Goal: Task Accomplishment & Management: Use online tool/utility

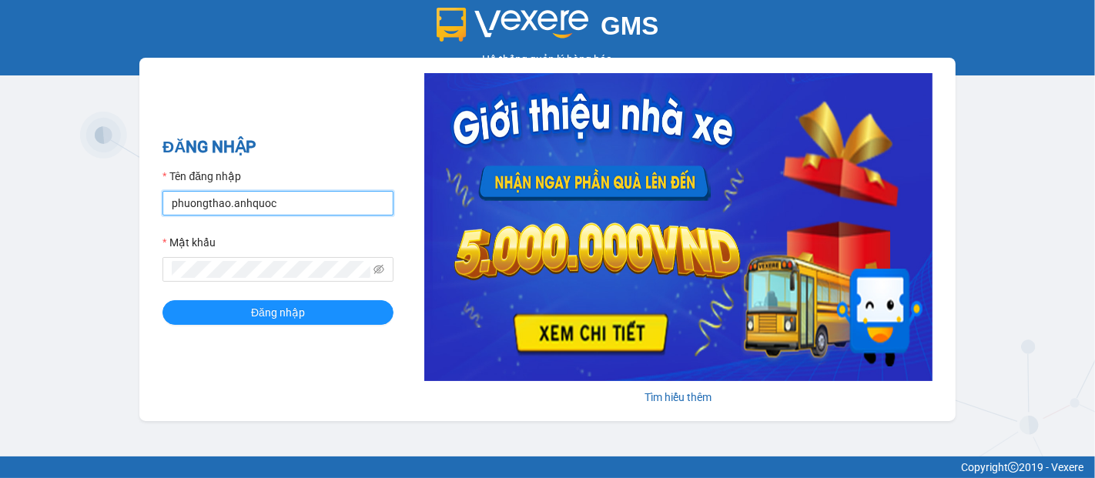
drag, startPoint x: 314, startPoint y: 200, endPoint x: 172, endPoint y: 174, distance: 144.1
click at [315, 200] on input "phuongthao.anhquoc" at bounding box center [277, 203] width 231 height 25
type input "minhhieu.anhquoc"
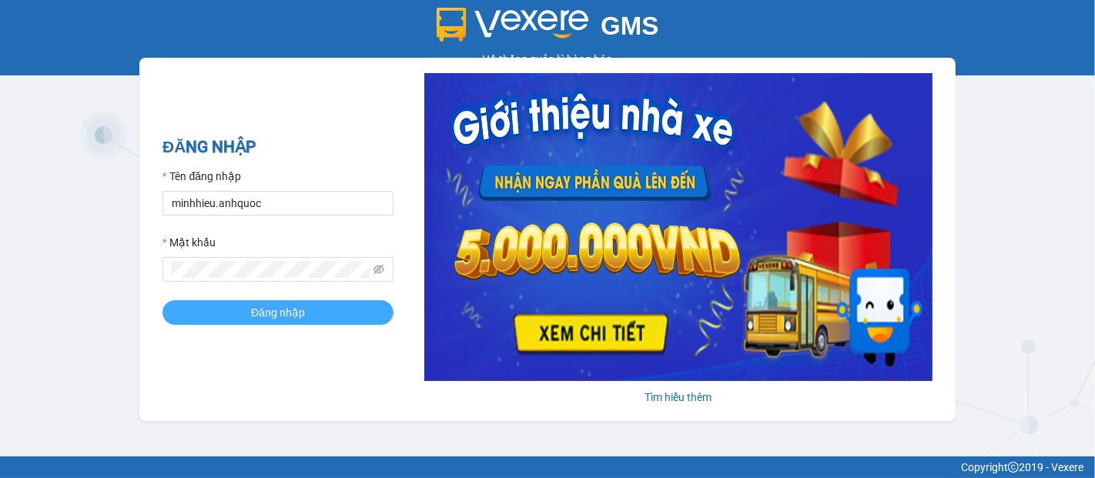
click at [310, 313] on button "Đăng nhập" at bounding box center [277, 312] width 231 height 25
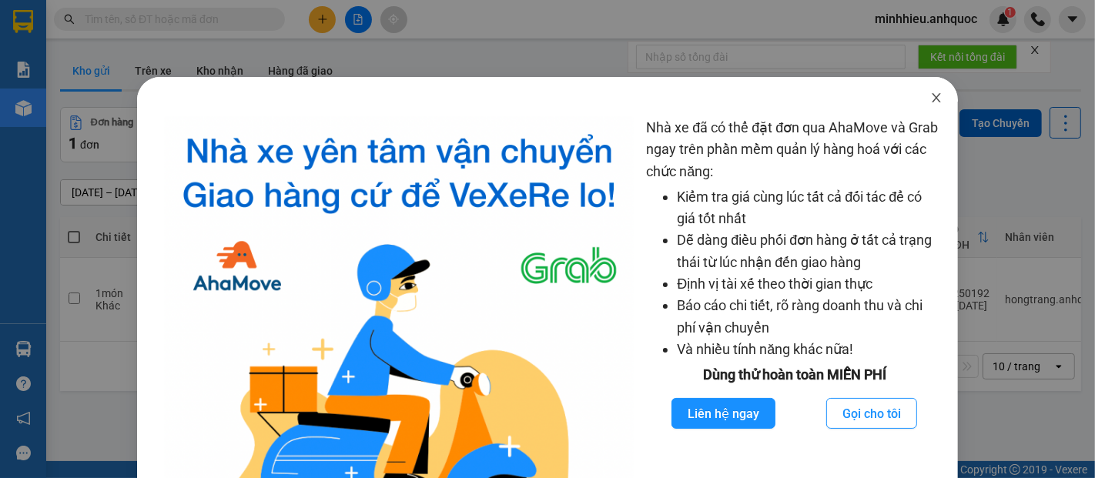
click at [932, 97] on icon "close" at bounding box center [936, 97] width 8 height 9
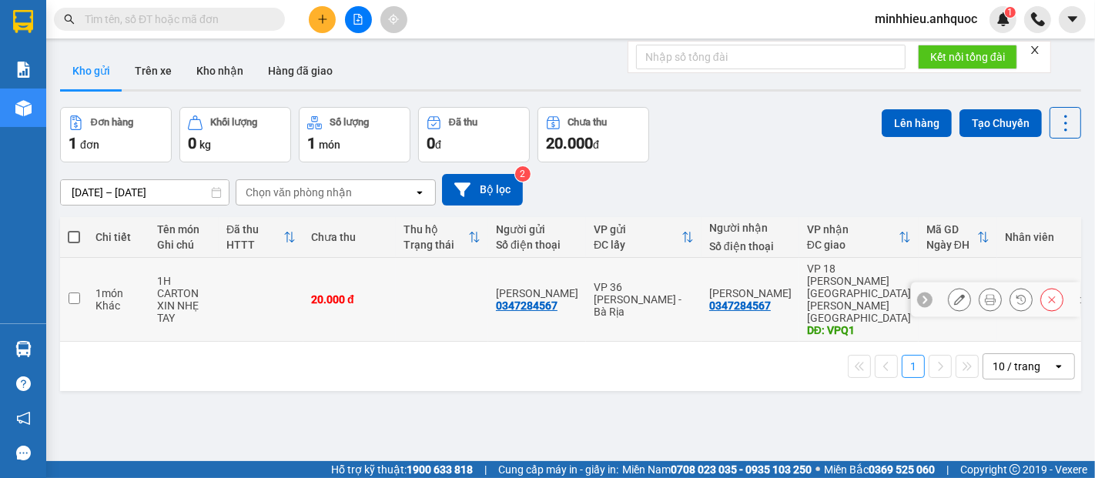
drag, startPoint x: 183, startPoint y: 282, endPoint x: 361, endPoint y: 288, distance: 178.0
click at [189, 284] on div "1H CARTON" at bounding box center [184, 287] width 54 height 25
checkbox input "true"
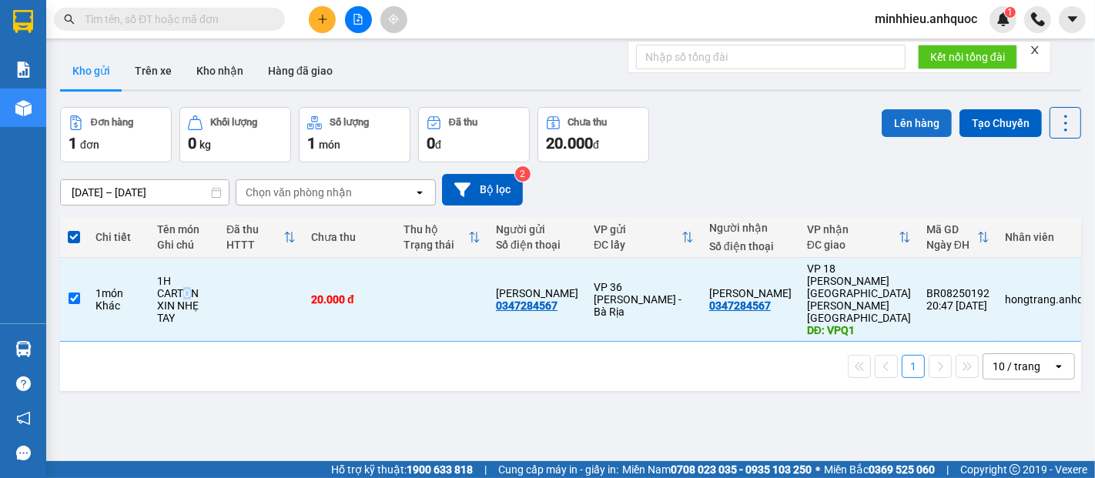
click at [894, 129] on button "Lên hàng" at bounding box center [917, 123] width 70 height 28
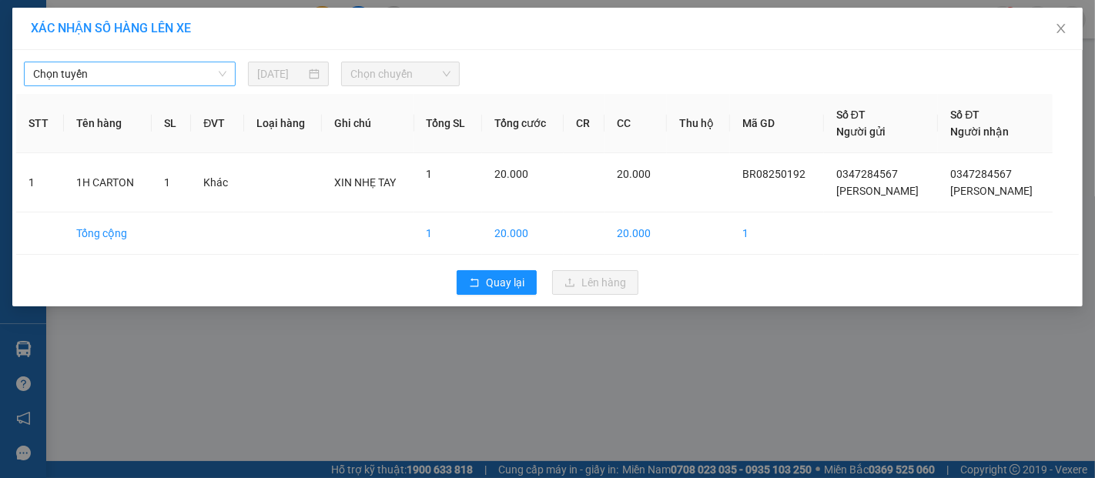
click at [166, 82] on span "Chọn tuyến" at bounding box center [129, 73] width 193 height 23
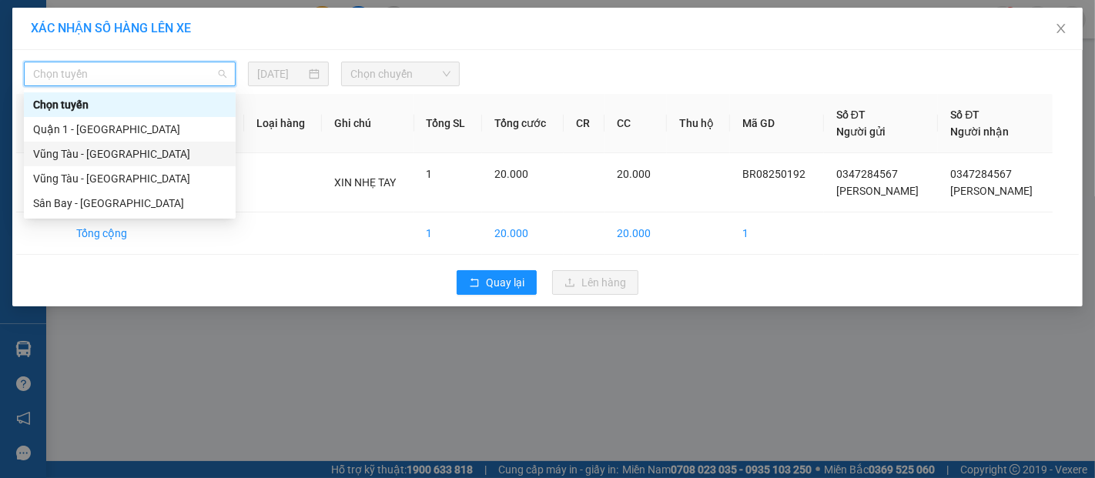
click at [85, 149] on div "Vũng Tàu - [GEOGRAPHIC_DATA]" at bounding box center [129, 154] width 193 height 17
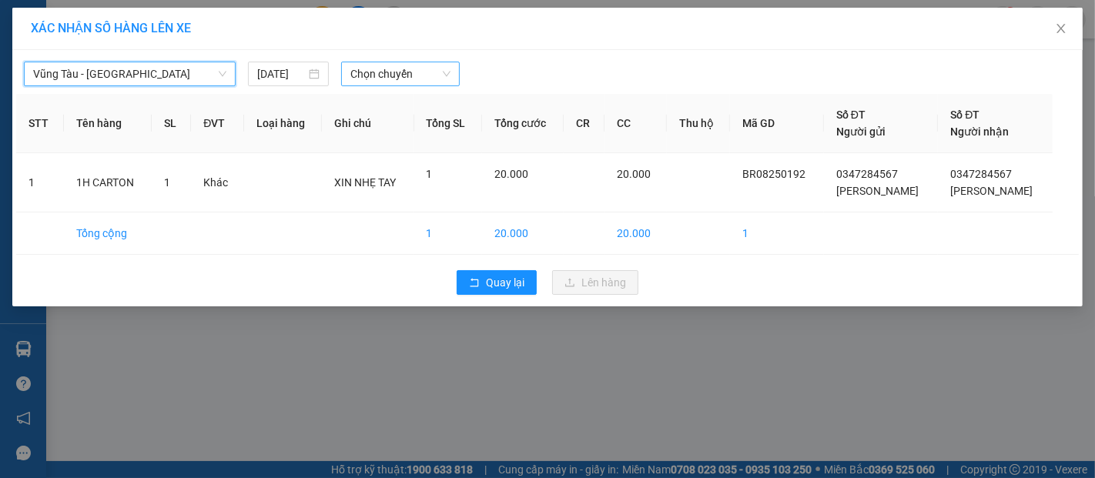
click at [370, 81] on span "Chọn chuyến" at bounding box center [400, 73] width 100 height 23
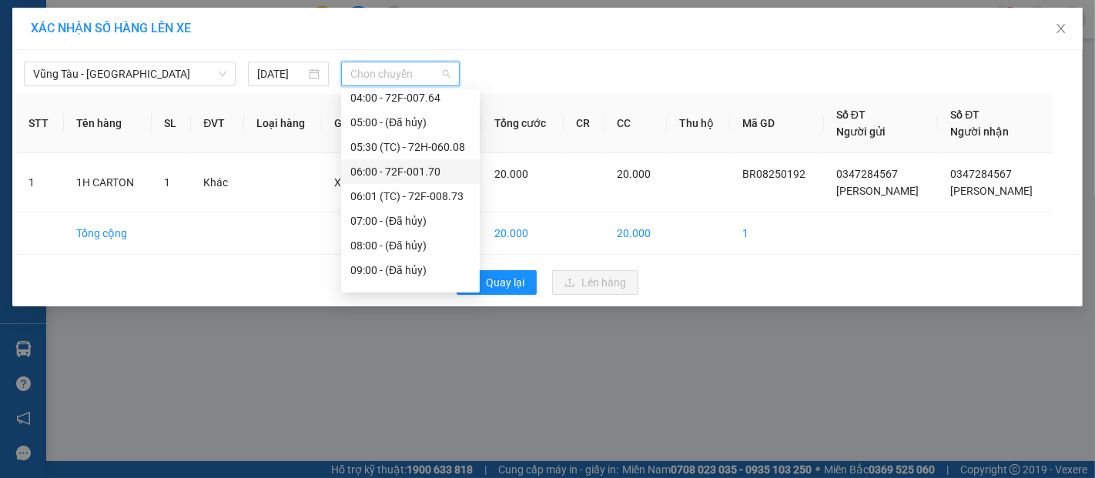
scroll to position [85, 0]
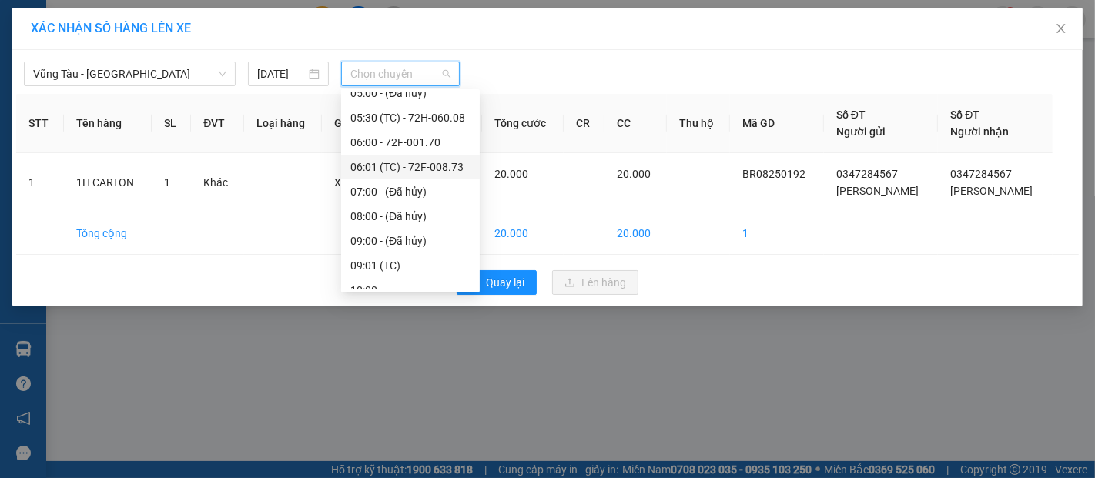
click at [390, 162] on div "06:01 (TC) - 72F-008.73" at bounding box center [410, 167] width 120 height 17
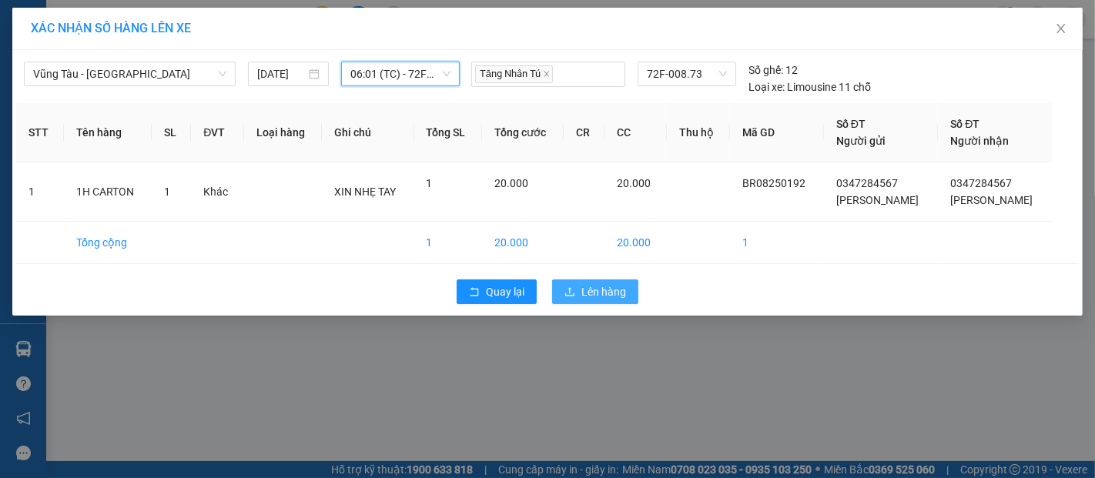
click at [574, 282] on button "Lên hàng" at bounding box center [595, 291] width 86 height 25
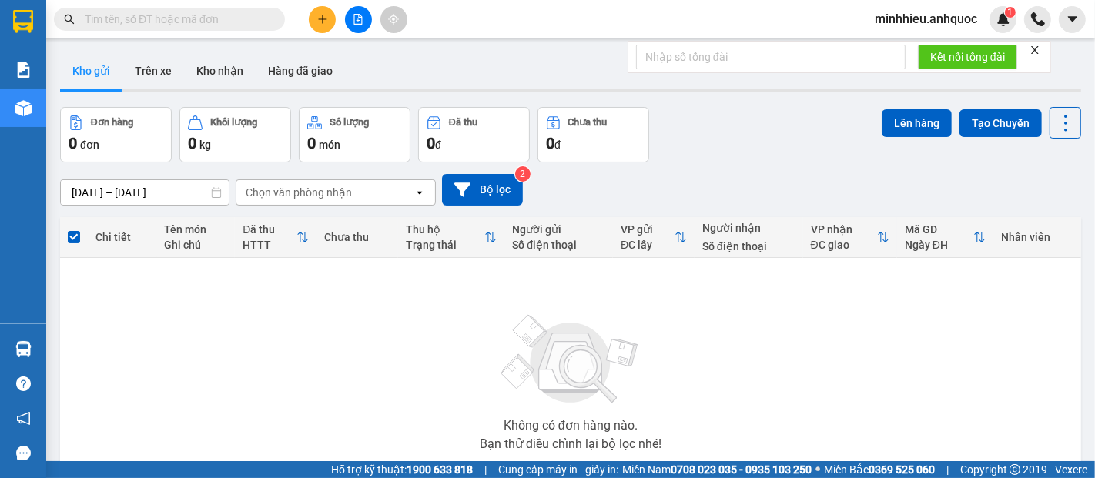
drag, startPoint x: 165, startPoint y: 78, endPoint x: 1094, endPoint y: 105, distance: 929.7
click at [164, 78] on button "Trên xe" at bounding box center [153, 70] width 62 height 37
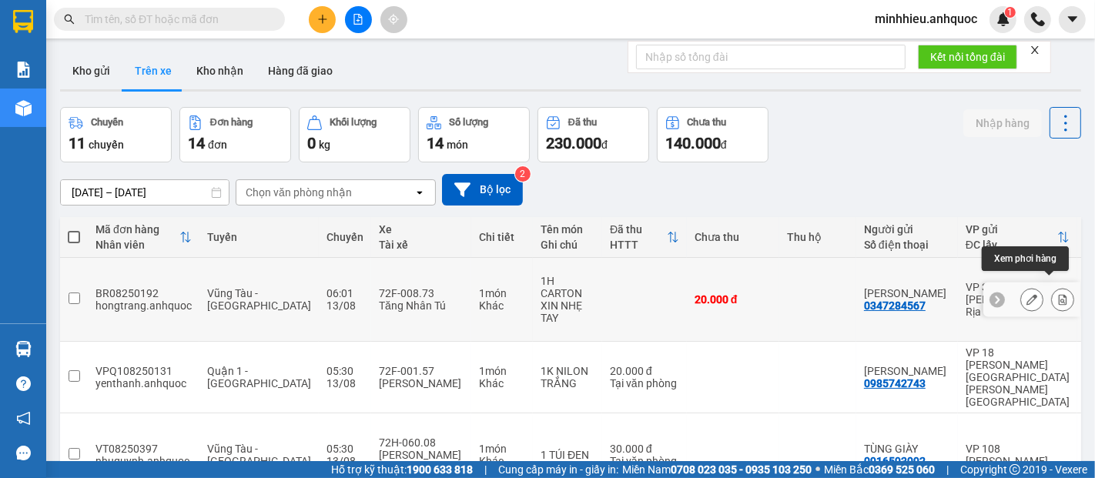
click at [1057, 294] on icon at bounding box center [1062, 299] width 11 height 11
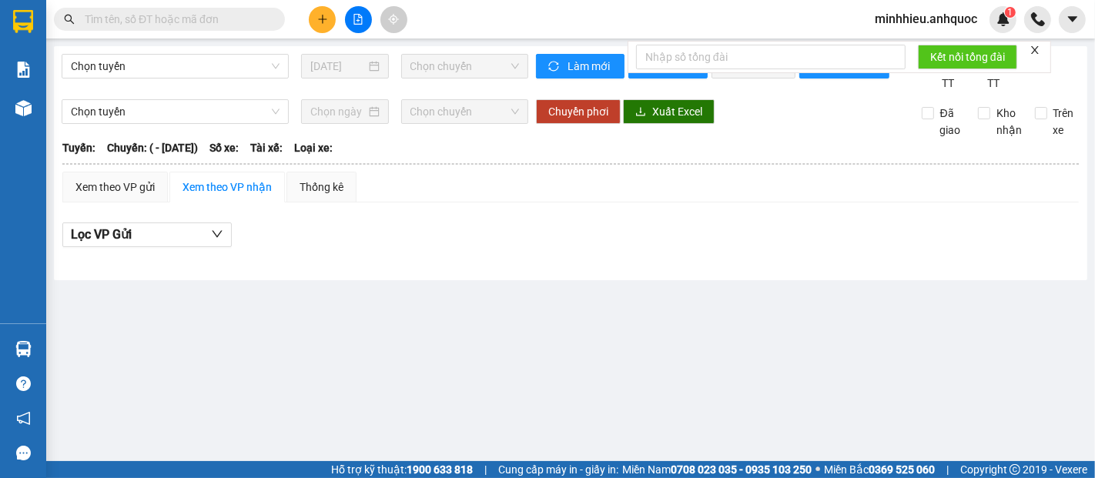
type input "[DATE]"
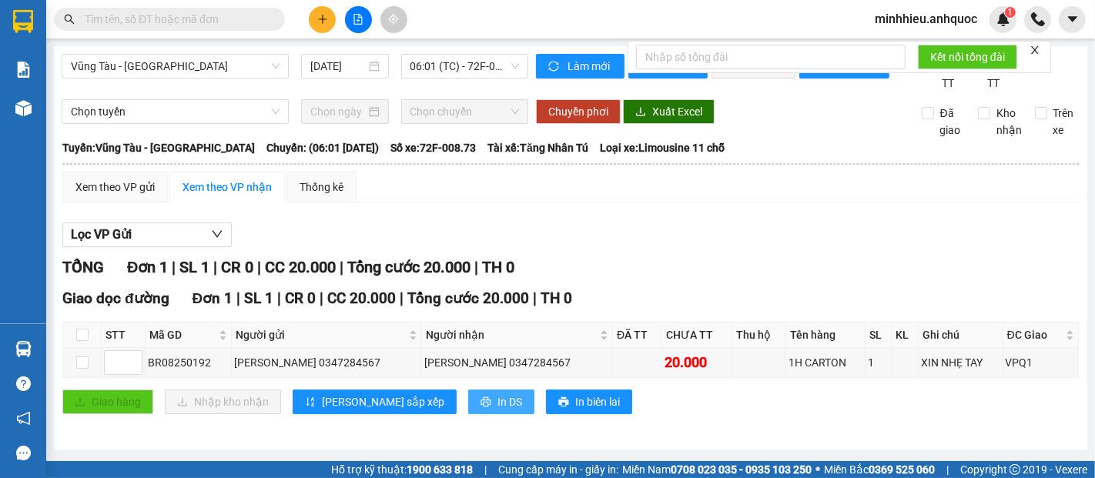
click at [497, 410] on span "In DS" at bounding box center [509, 401] width 25 height 17
click at [480, 409] on span "printer" at bounding box center [485, 403] width 11 height 12
